Goal: Information Seeking & Learning: Learn about a topic

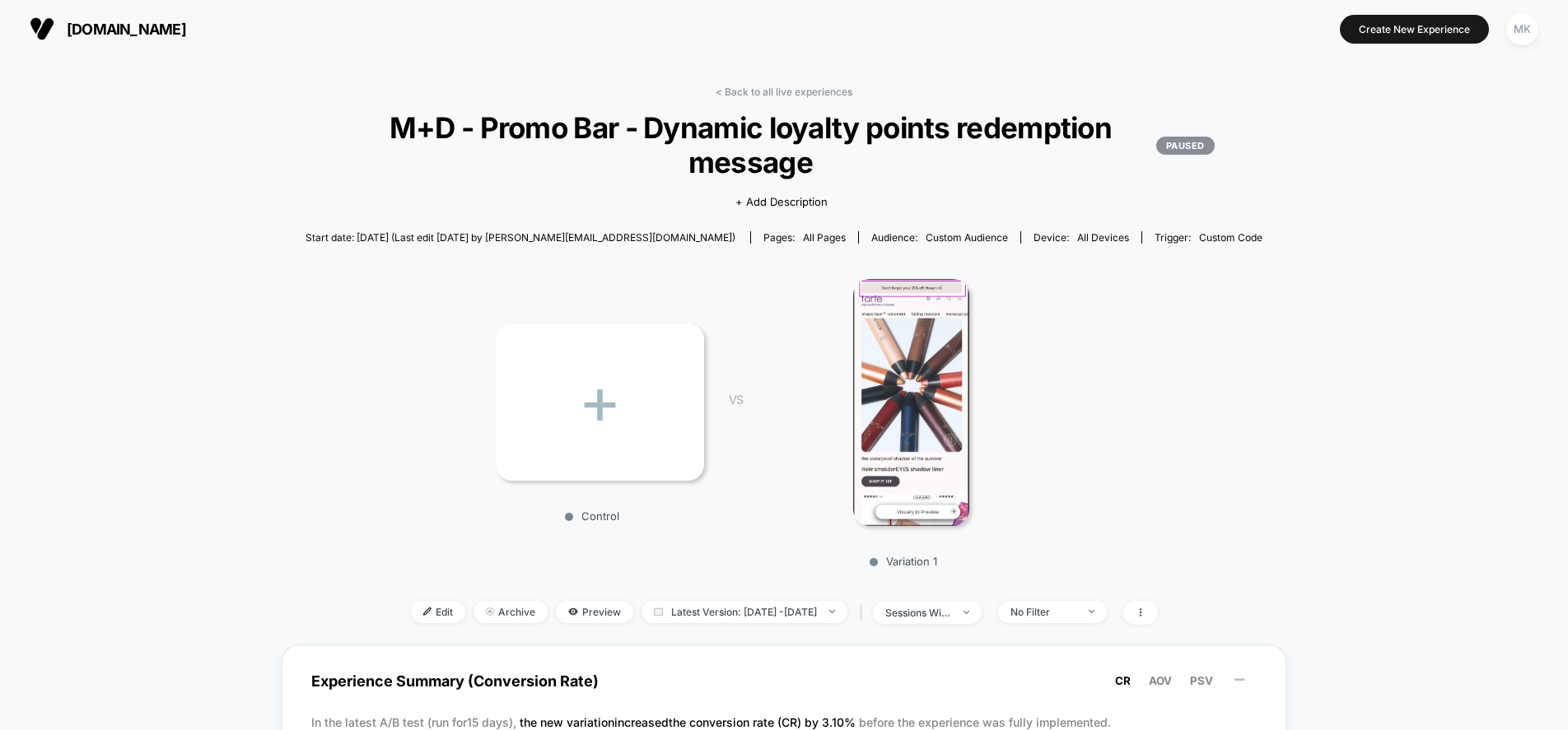
click at [85, 26] on span "[DOMAIN_NAME]" at bounding box center [127, 29] width 120 height 18
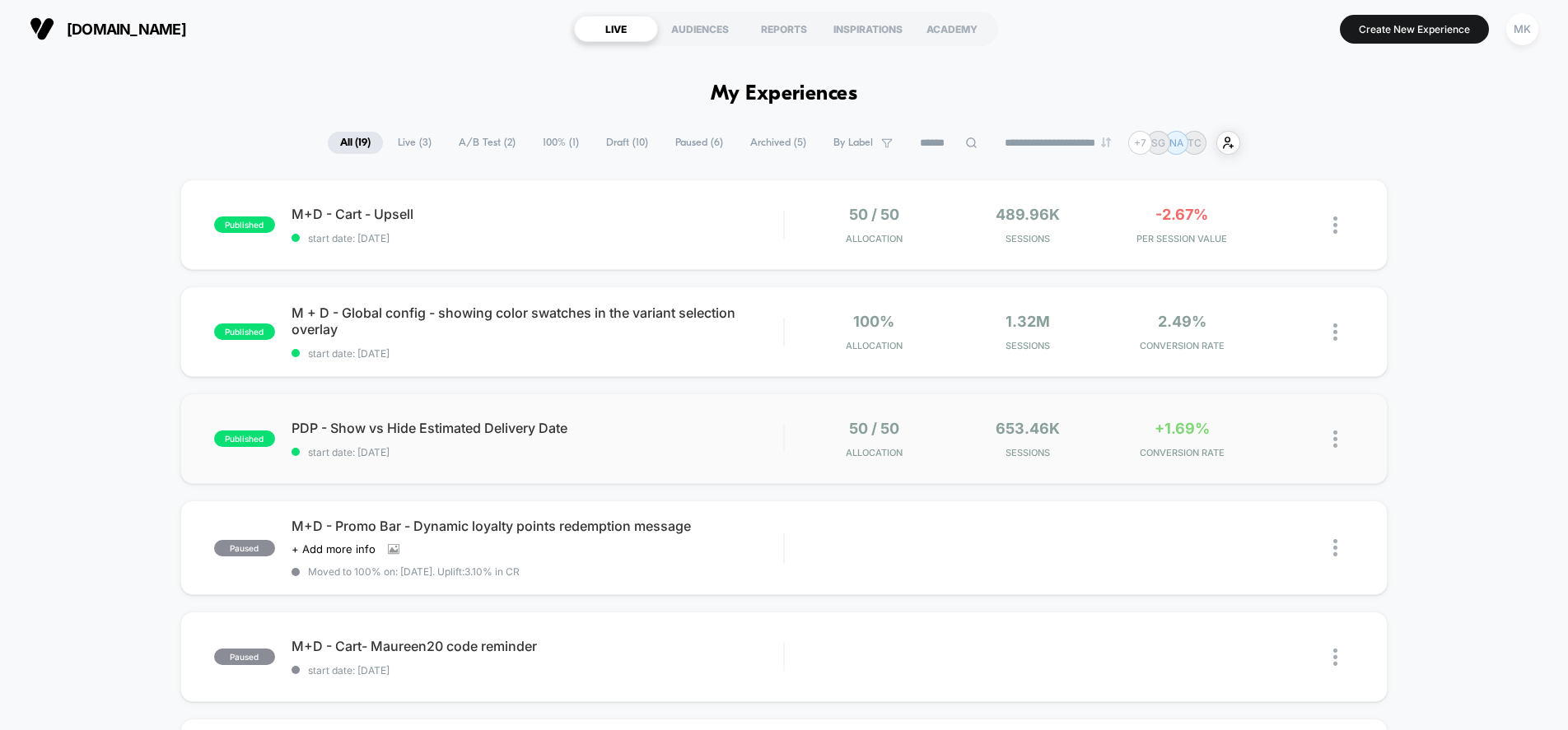
click at [573, 465] on div "published PDP - Show vs Hide Estimated Delivery Date start date: [DATE] 50 / 50…" at bounding box center [784, 439] width 1208 height 90
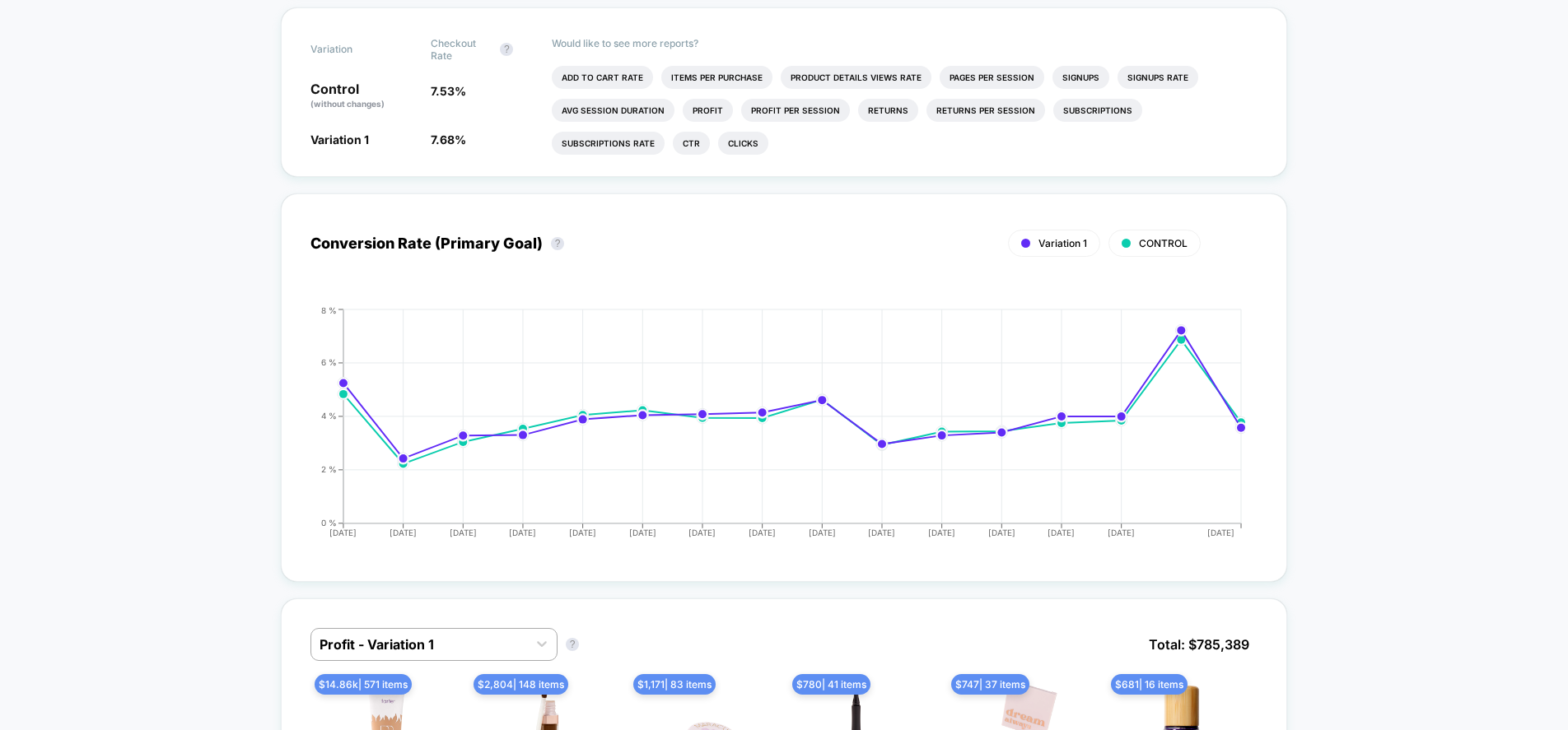
scroll to position [616, 0]
